Goal: Information Seeking & Learning: Learn about a topic

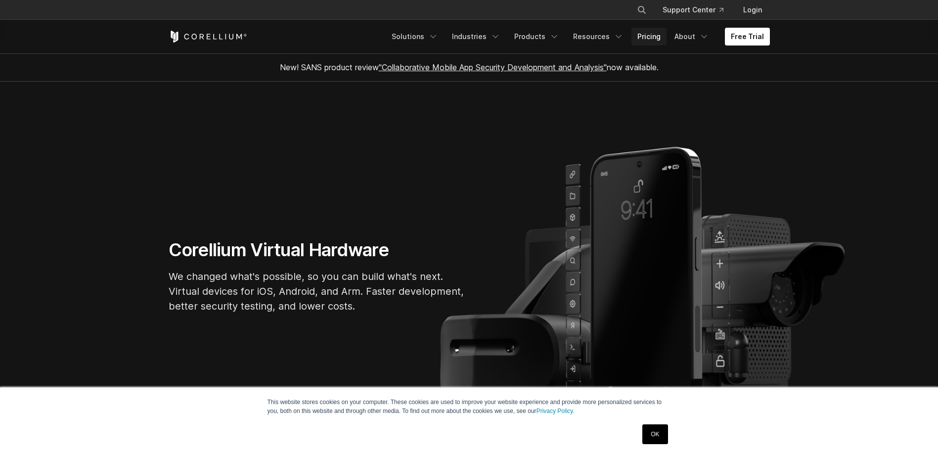
click at [656, 36] on link "Pricing" at bounding box center [649, 37] width 35 height 18
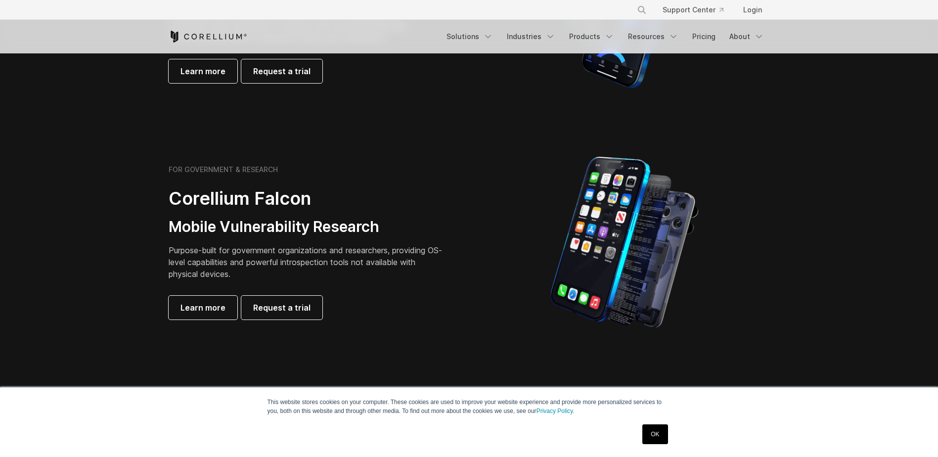
scroll to position [396, 0]
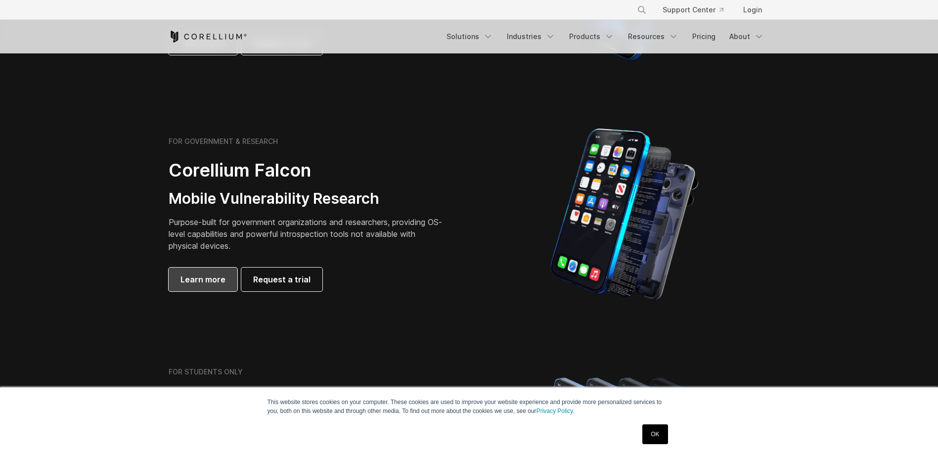
click at [207, 289] on link "Learn more" at bounding box center [203, 280] width 69 height 24
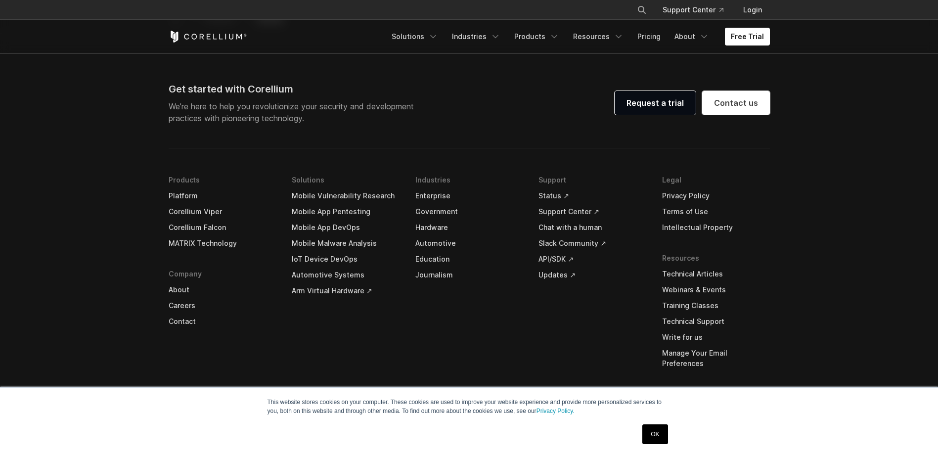
scroll to position [3078, 0]
